Goal: Task Accomplishment & Management: Complete application form

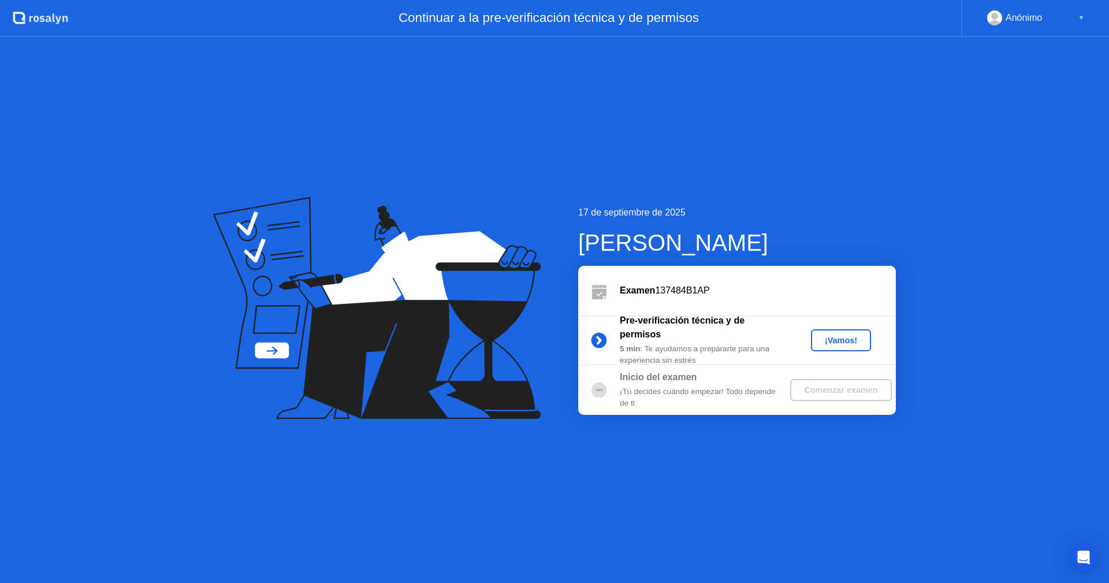
click at [851, 332] on button "¡Vamos!" at bounding box center [841, 340] width 60 height 22
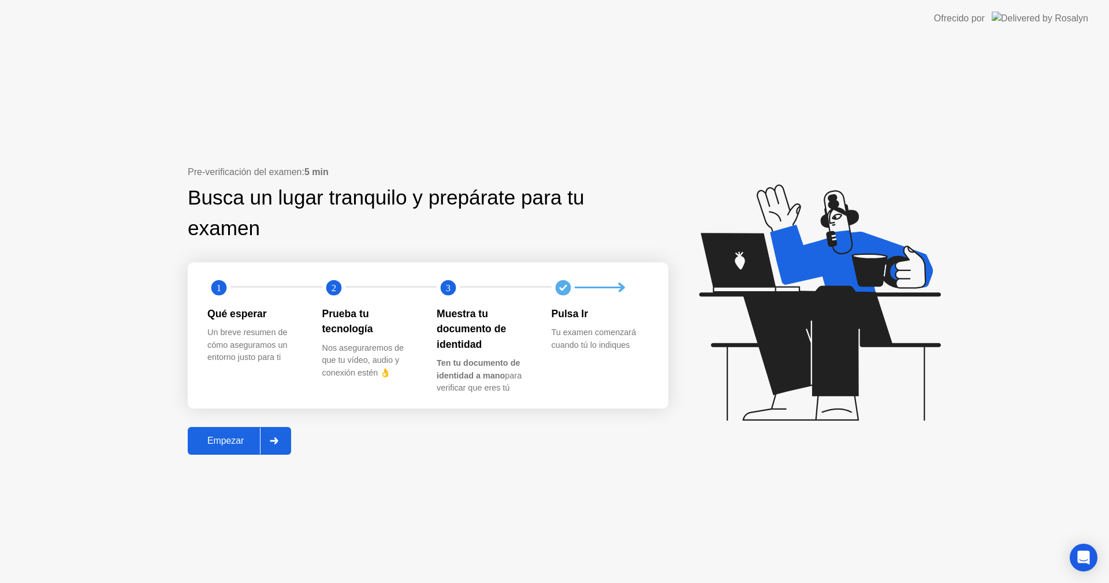
click at [230, 443] on div "Empezar" at bounding box center [225, 441] width 69 height 10
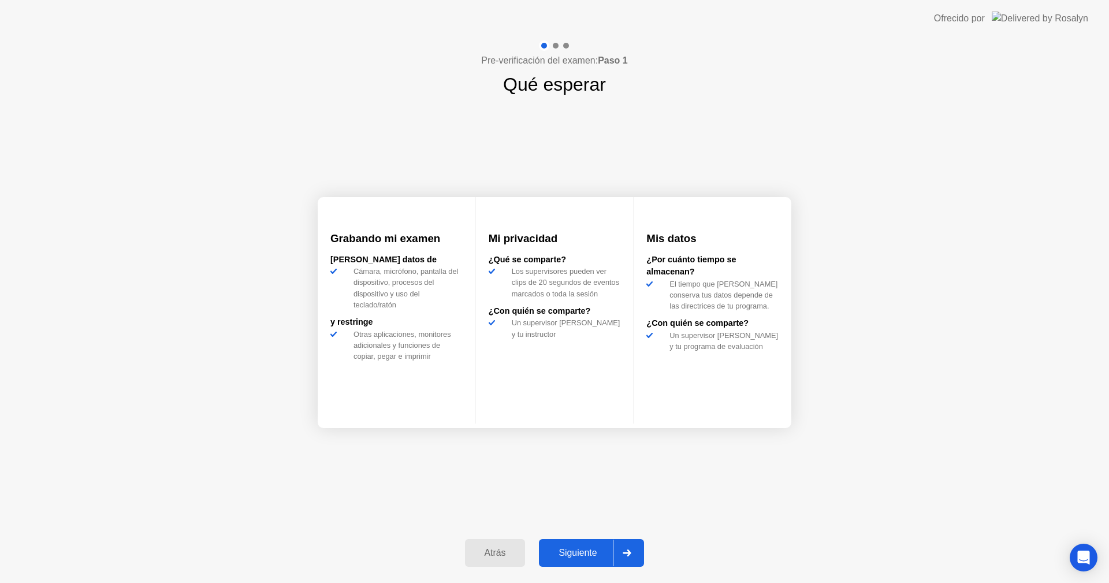
click at [578, 548] on div "Siguiente" at bounding box center [578, 553] width 70 height 10
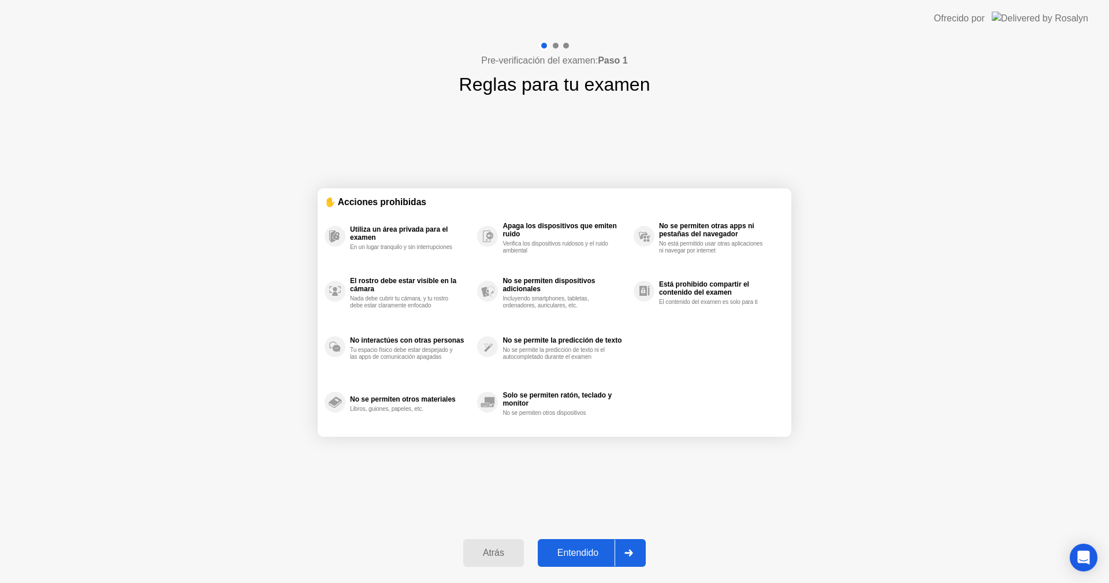
click at [615, 553] on div "Entendido" at bounding box center [577, 553] width 73 height 10
select select "**********"
select select "*******"
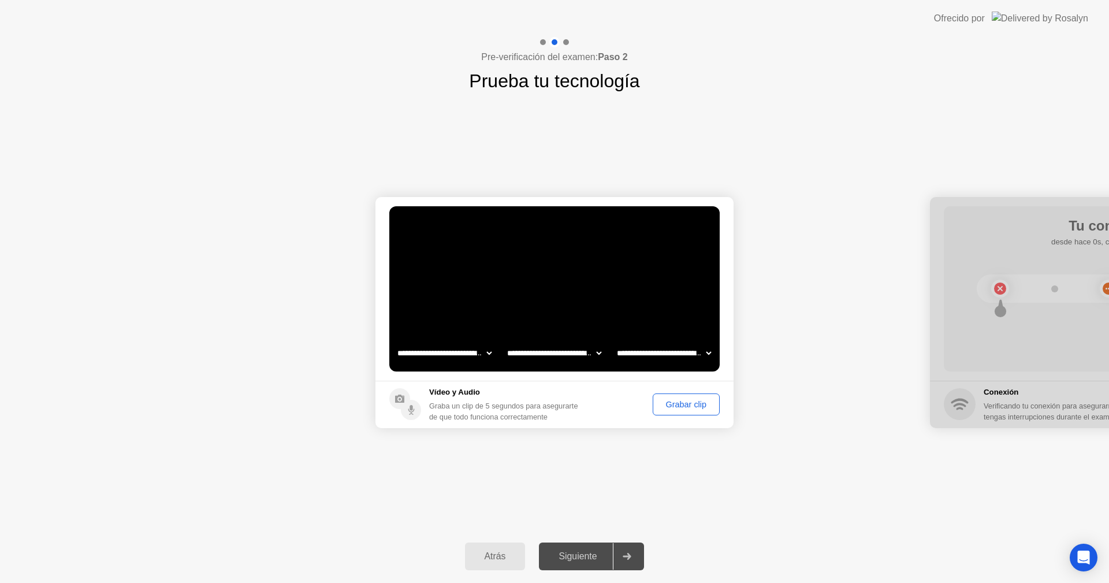
click at [684, 403] on div "Grabar clip" at bounding box center [686, 404] width 59 height 9
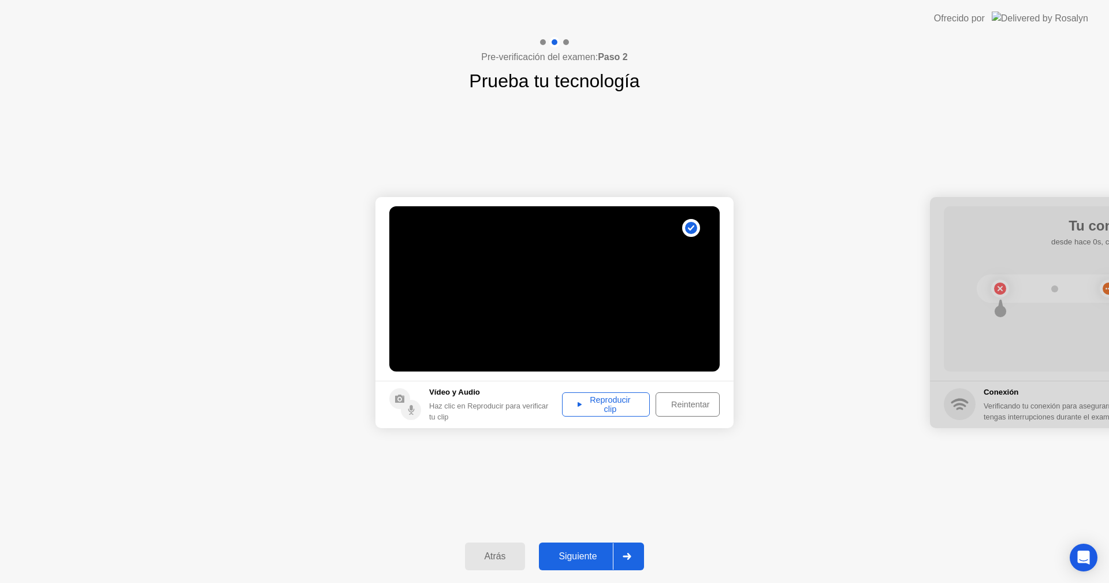
click at [609, 400] on div "Reproducir clip" at bounding box center [606, 404] width 80 height 18
click at [570, 555] on div "Siguiente" at bounding box center [578, 556] width 70 height 10
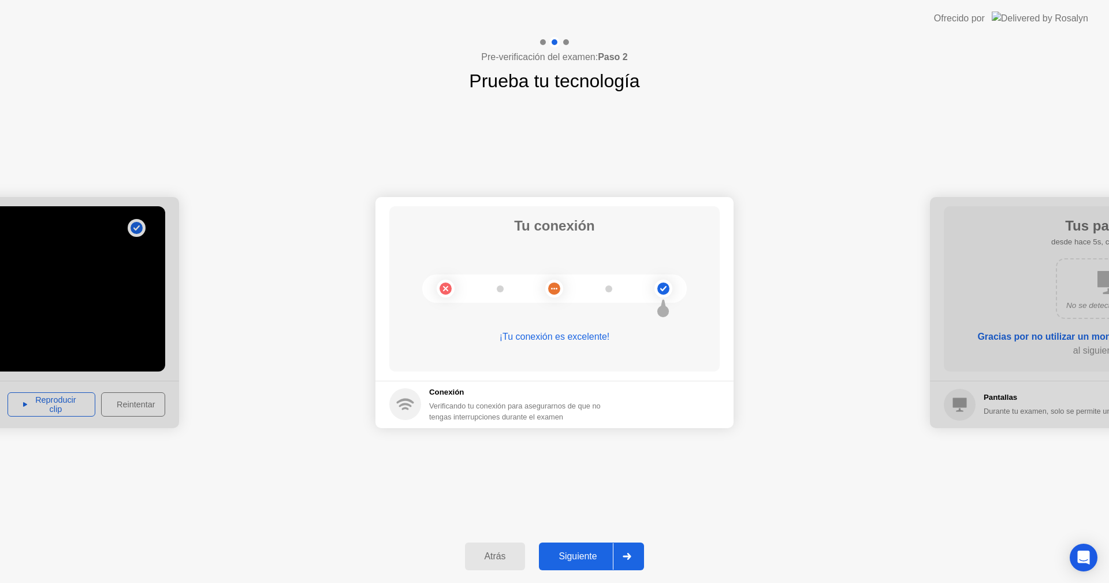
click at [589, 551] on div "Siguiente" at bounding box center [578, 556] width 70 height 10
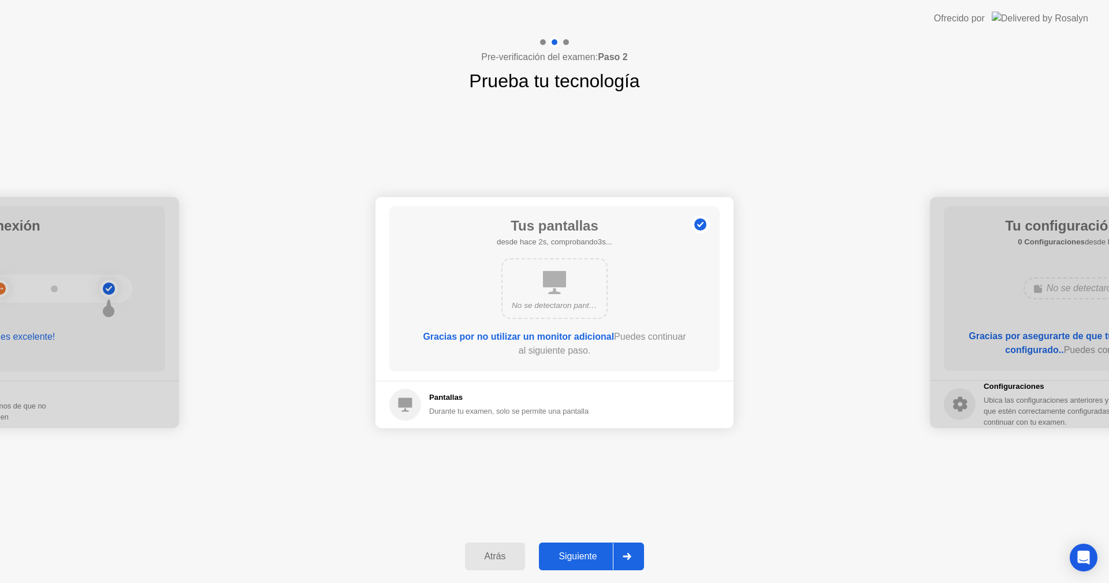
click at [561, 549] on button "Siguiente" at bounding box center [591, 557] width 105 height 28
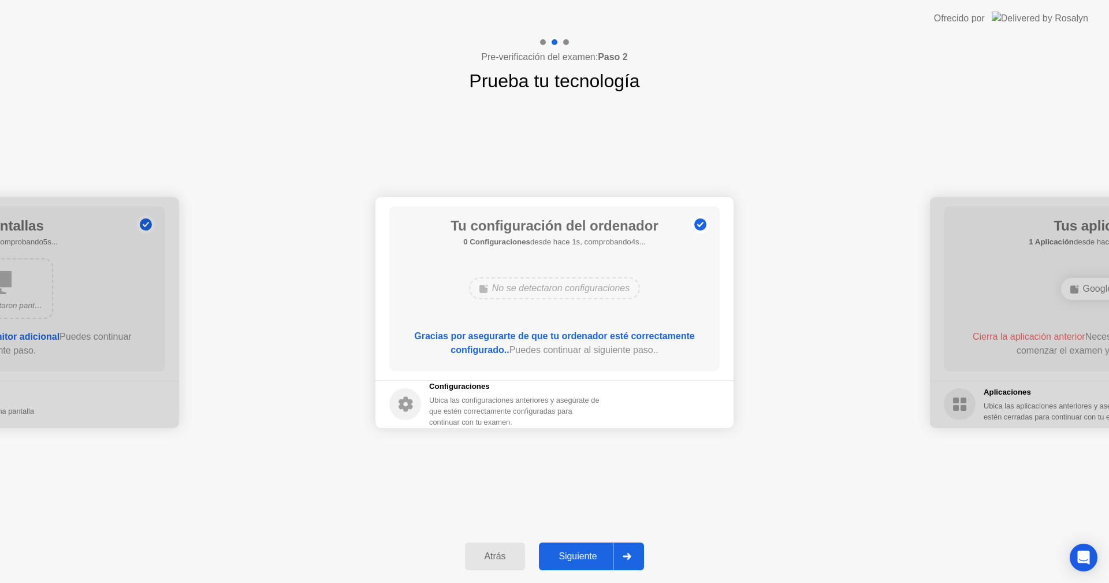
click at [562, 552] on div "Siguiente" at bounding box center [578, 556] width 70 height 10
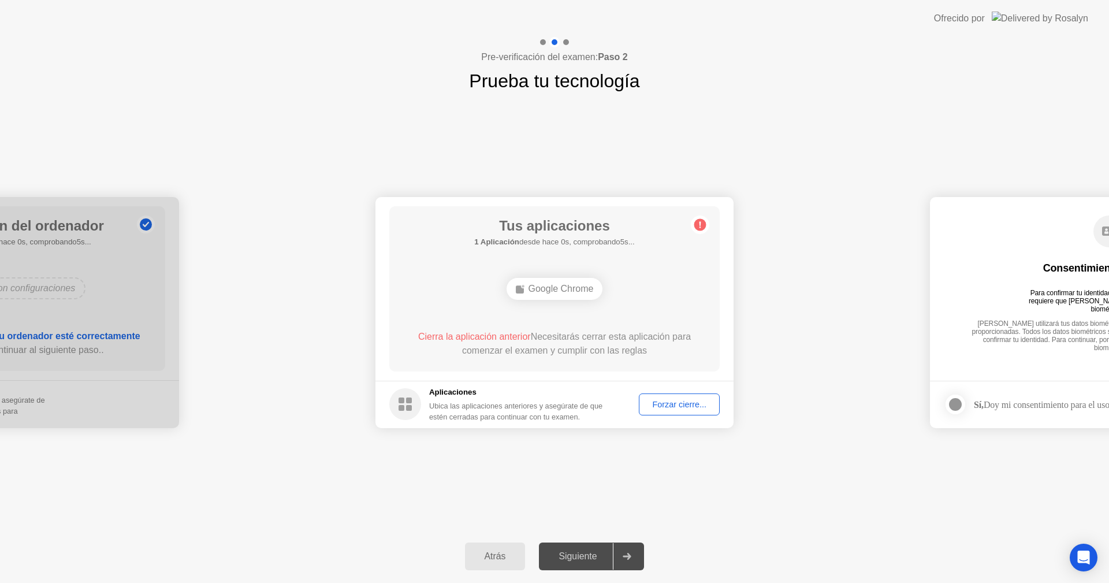
click at [674, 402] on div "Forzar cierre..." at bounding box center [679, 404] width 73 height 9
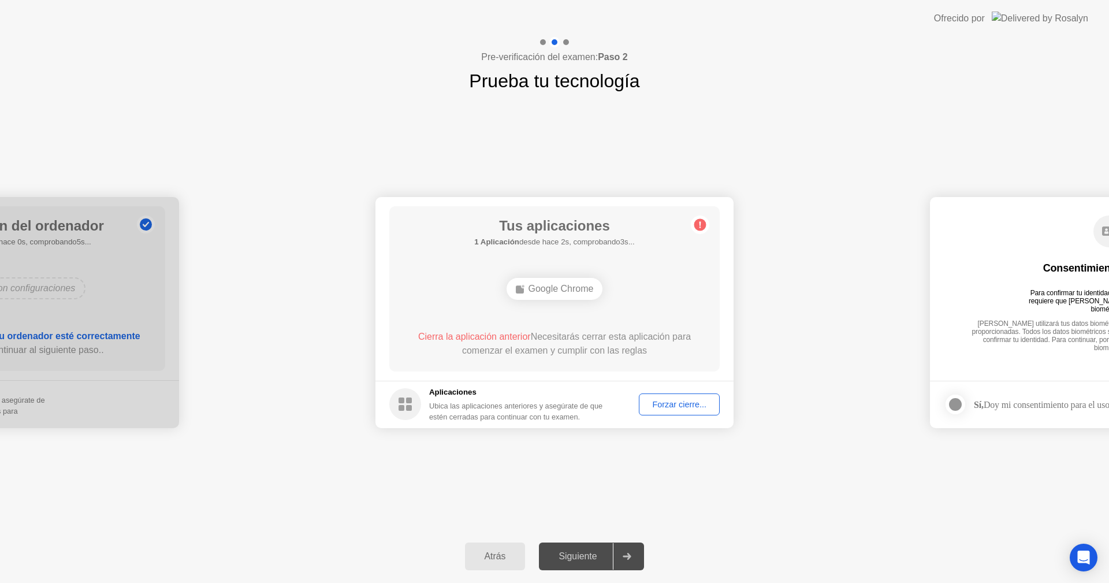
click at [667, 409] on div "Forzar cierre..." at bounding box center [679, 404] width 73 height 9
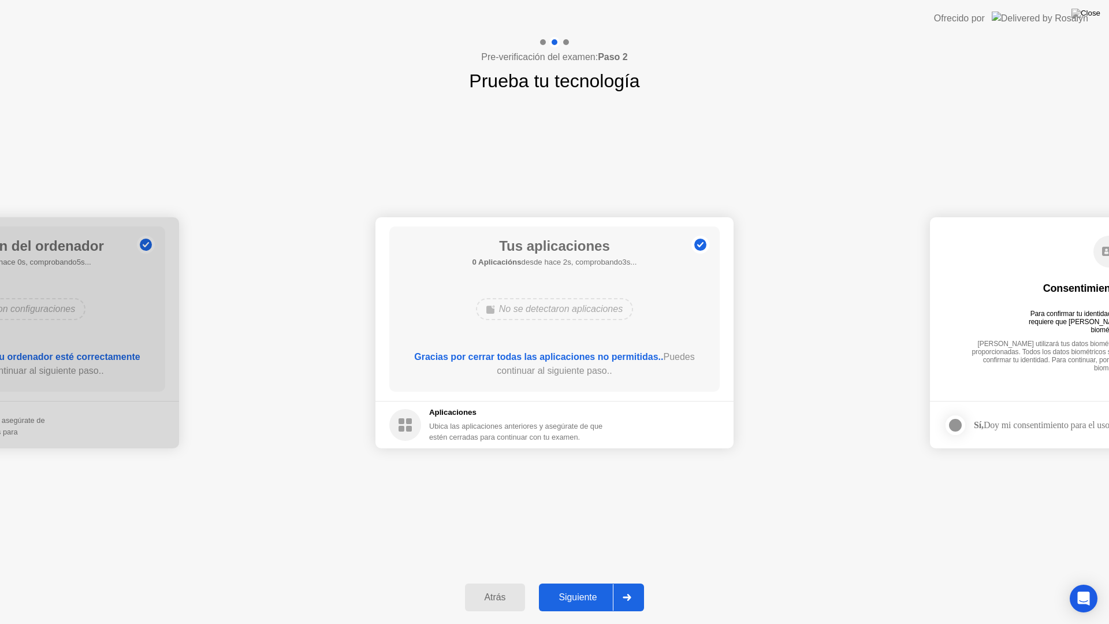
click at [580, 582] on div "Siguiente" at bounding box center [578, 597] width 70 height 10
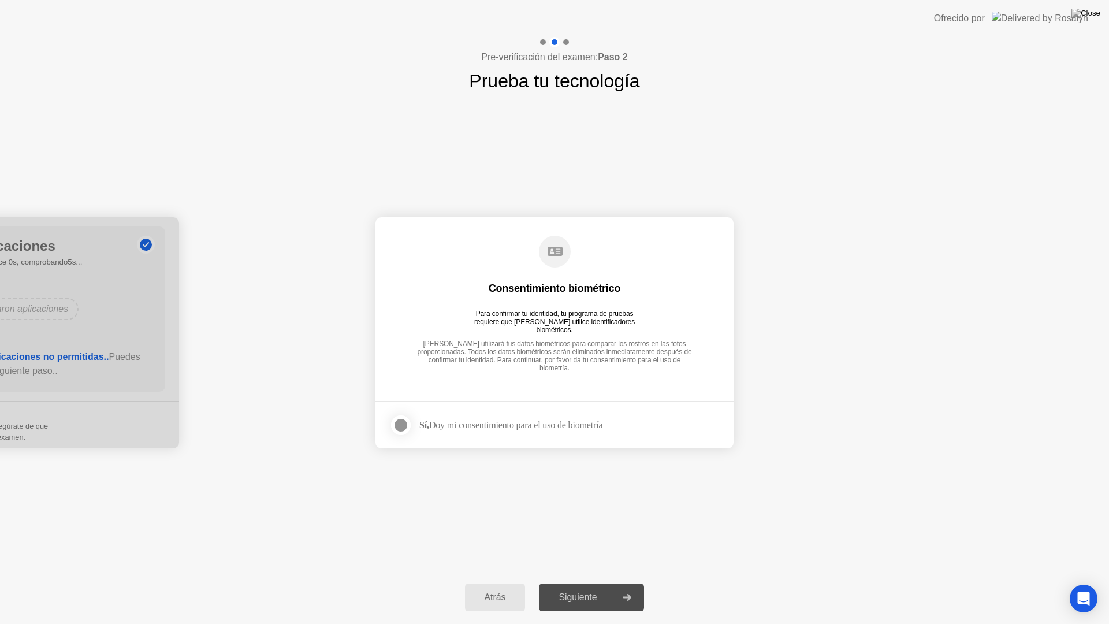
click at [401, 429] on div at bounding box center [401, 425] width 14 height 14
click at [582, 582] on div "Siguiente" at bounding box center [578, 597] width 70 height 10
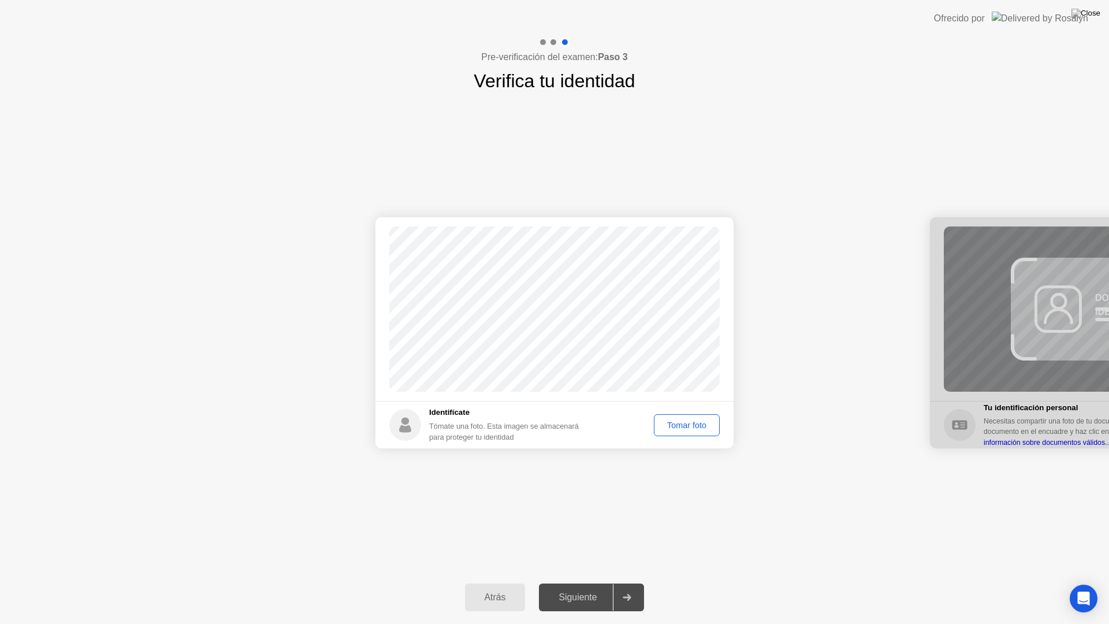
click at [688, 429] on div "Tomar foto" at bounding box center [687, 425] width 58 height 9
click at [587, 576] on div "Atrás Siguiente" at bounding box center [554, 597] width 1109 height 53
click at [588, 582] on div "Siguiente" at bounding box center [578, 597] width 70 height 10
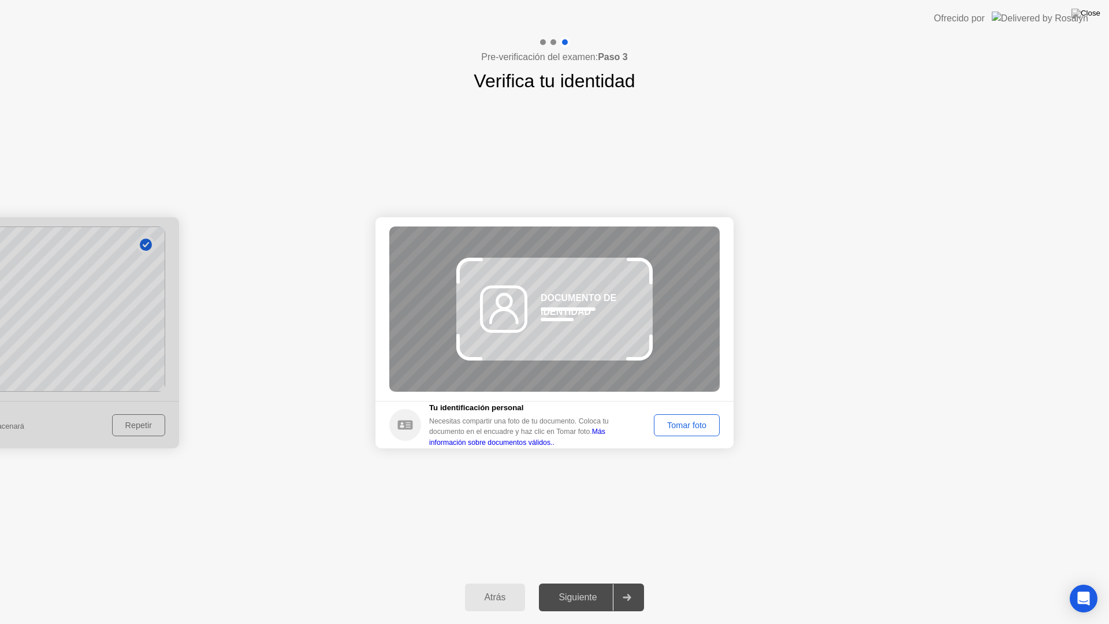
click at [134, 429] on div at bounding box center [0, 332] width 358 height 231
click at [493, 582] on div "Atrás" at bounding box center [496, 597] width 54 height 10
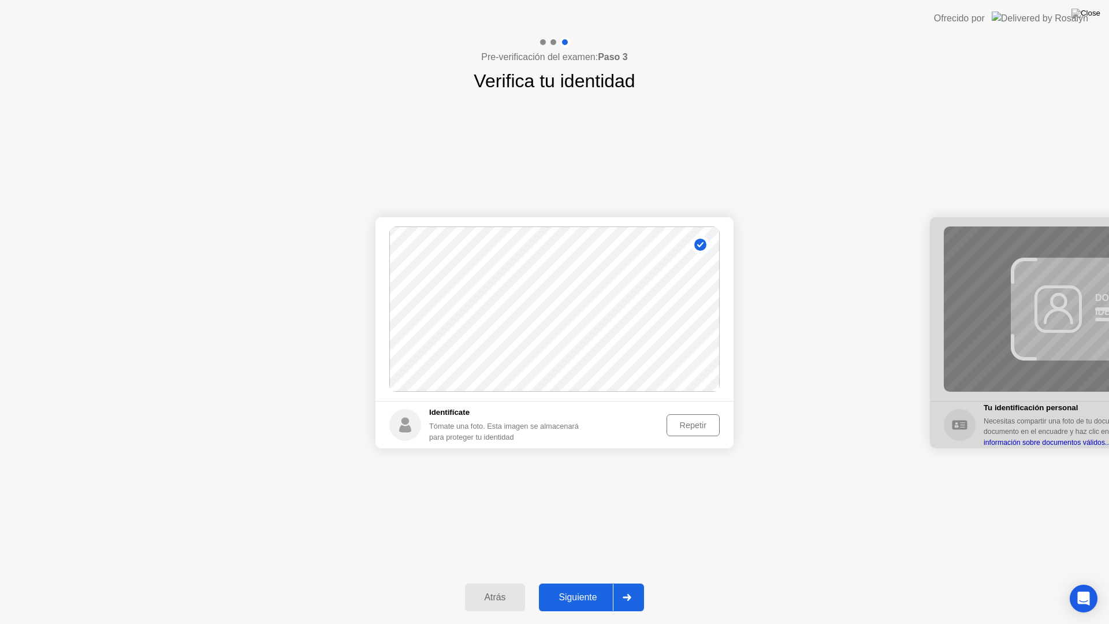
click at [695, 433] on button "Repetir" at bounding box center [693, 425] width 53 height 22
click at [688, 418] on button "Tomar foto" at bounding box center [687, 425] width 66 height 22
click at [584, 582] on div "Siguiente" at bounding box center [578, 597] width 70 height 10
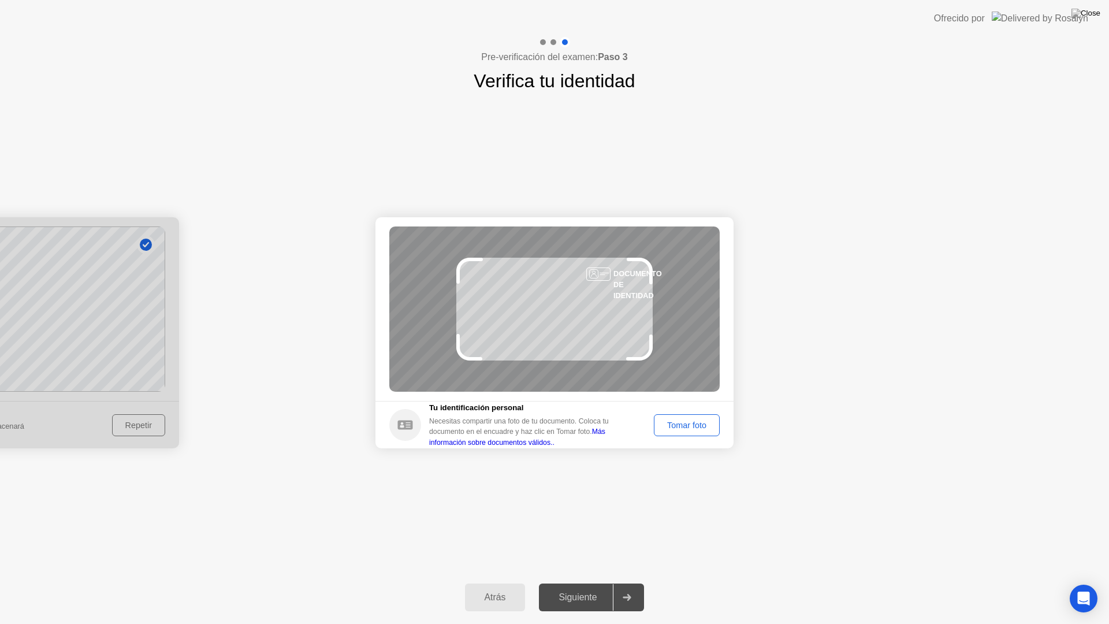
click at [667, 430] on div "Tomar foto" at bounding box center [687, 425] width 58 height 9
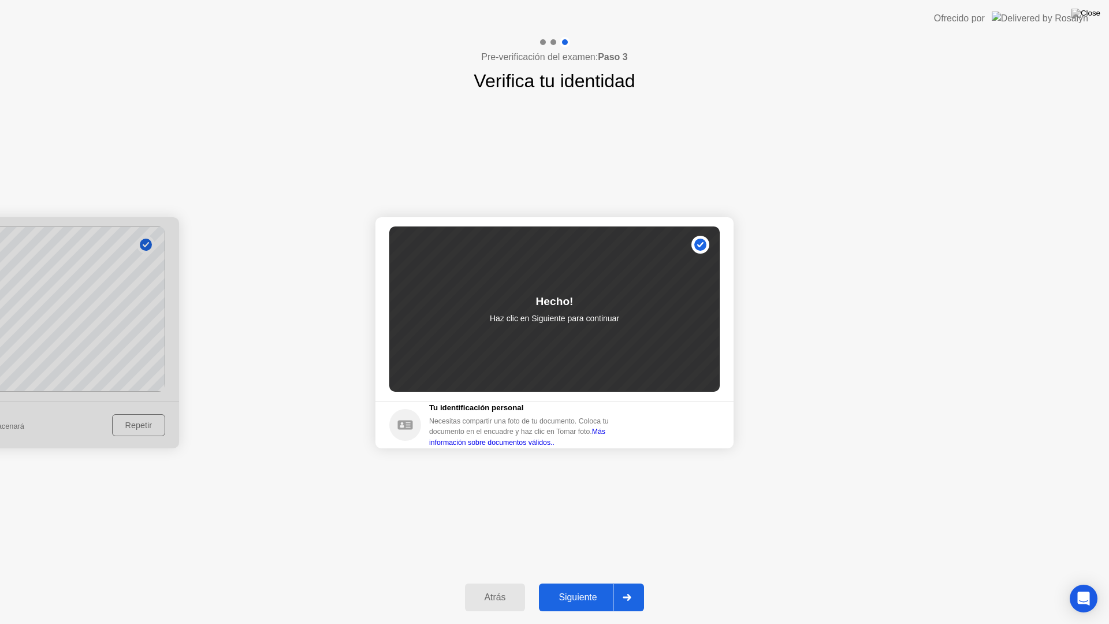
click at [581, 582] on div "Siguiente" at bounding box center [578, 597] width 70 height 10
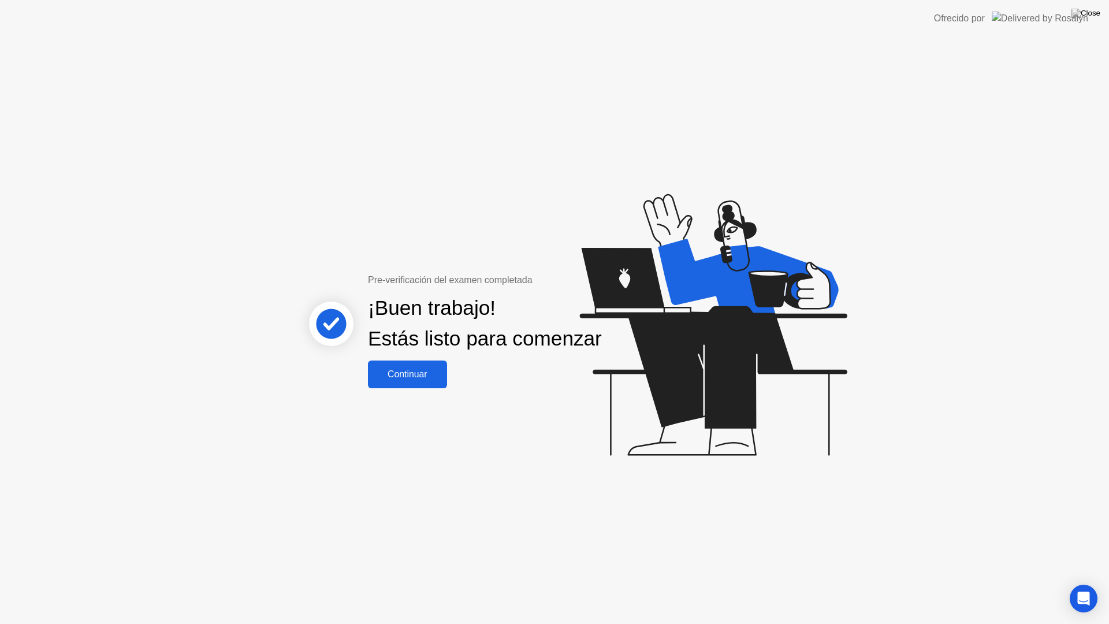
click at [396, 378] on div "Continuar" at bounding box center [408, 374] width 72 height 10
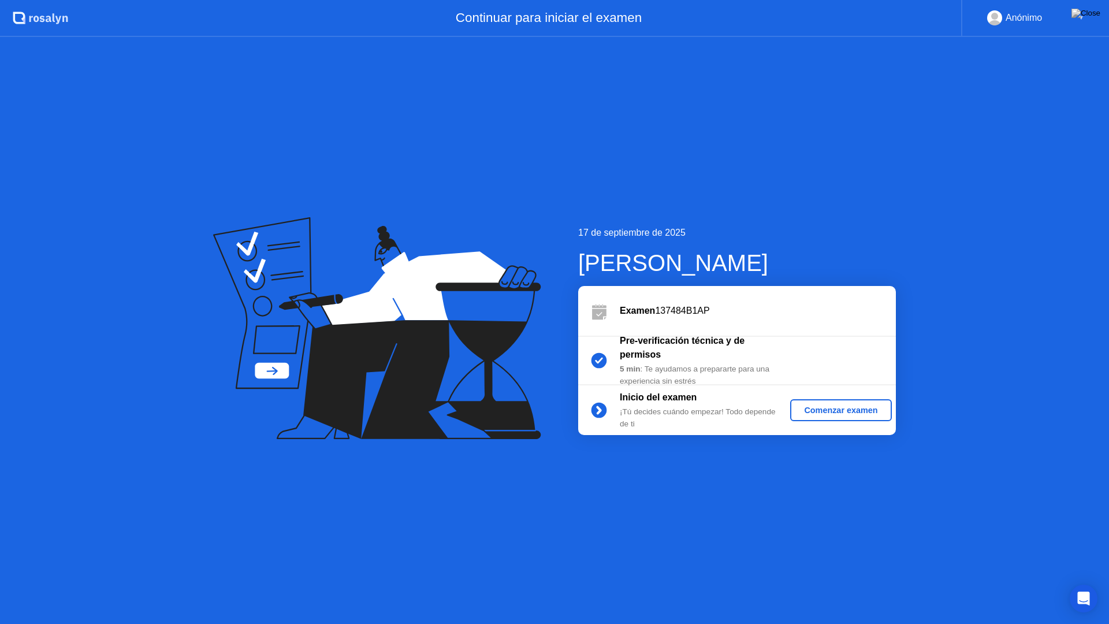
click at [837, 407] on div "Comenzar examen" at bounding box center [841, 410] width 92 height 9
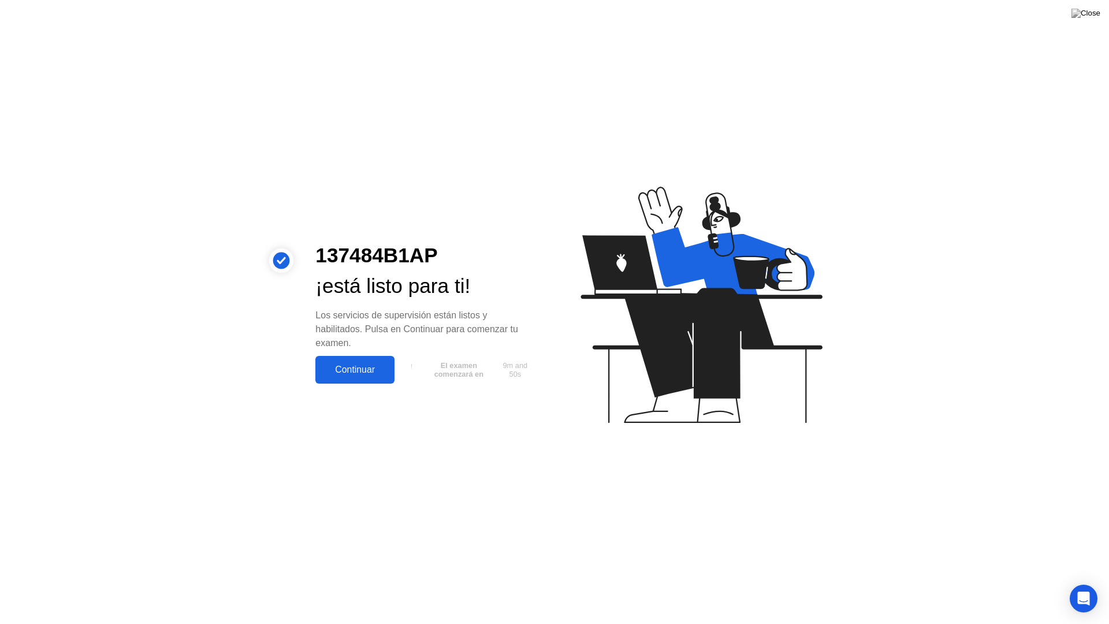
click at [386, 365] on div "Continuar" at bounding box center [355, 370] width 72 height 10
